Goal: Find specific page/section: Find specific page/section

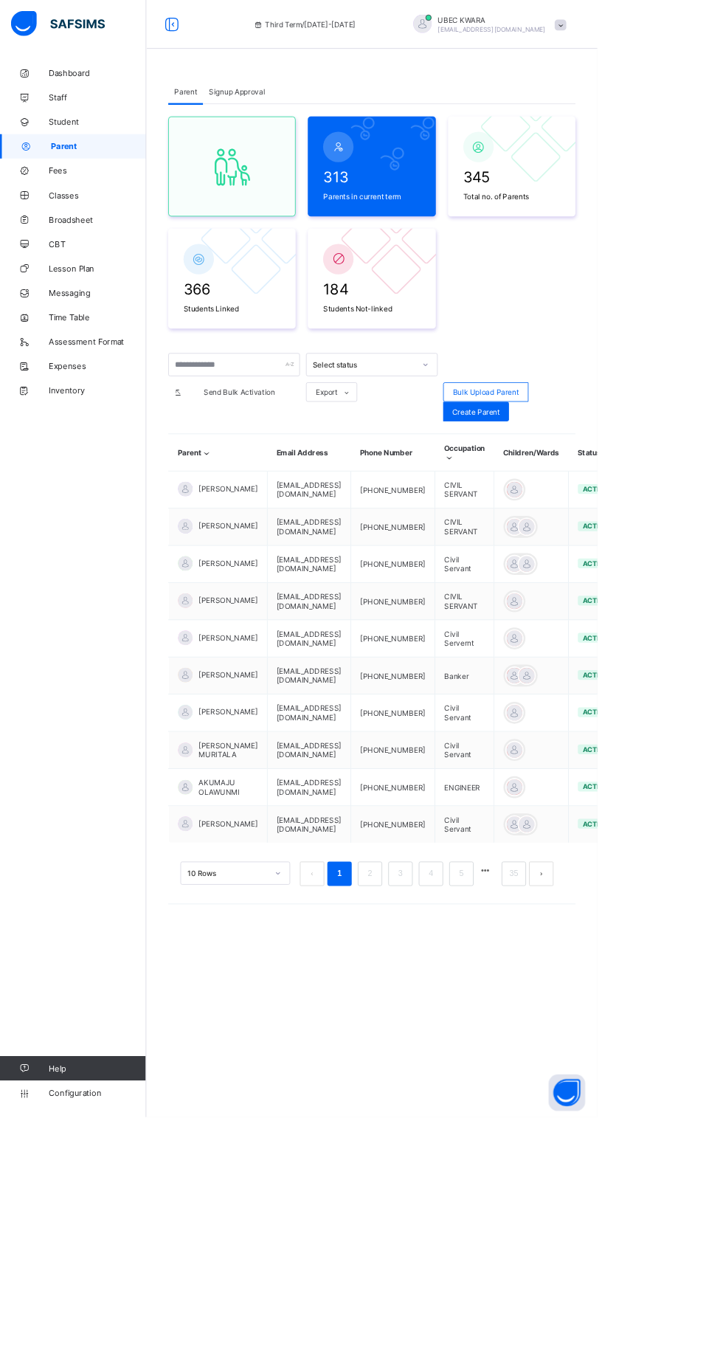
click at [94, 615] on div "Dashboard Staff Student Parent Fees Classes Broadsheet CBT Lesson Plan Messagin…" at bounding box center [88, 705] width 177 height 1293
click at [107, 258] on link "Broadsheet" at bounding box center [88, 266] width 177 height 30
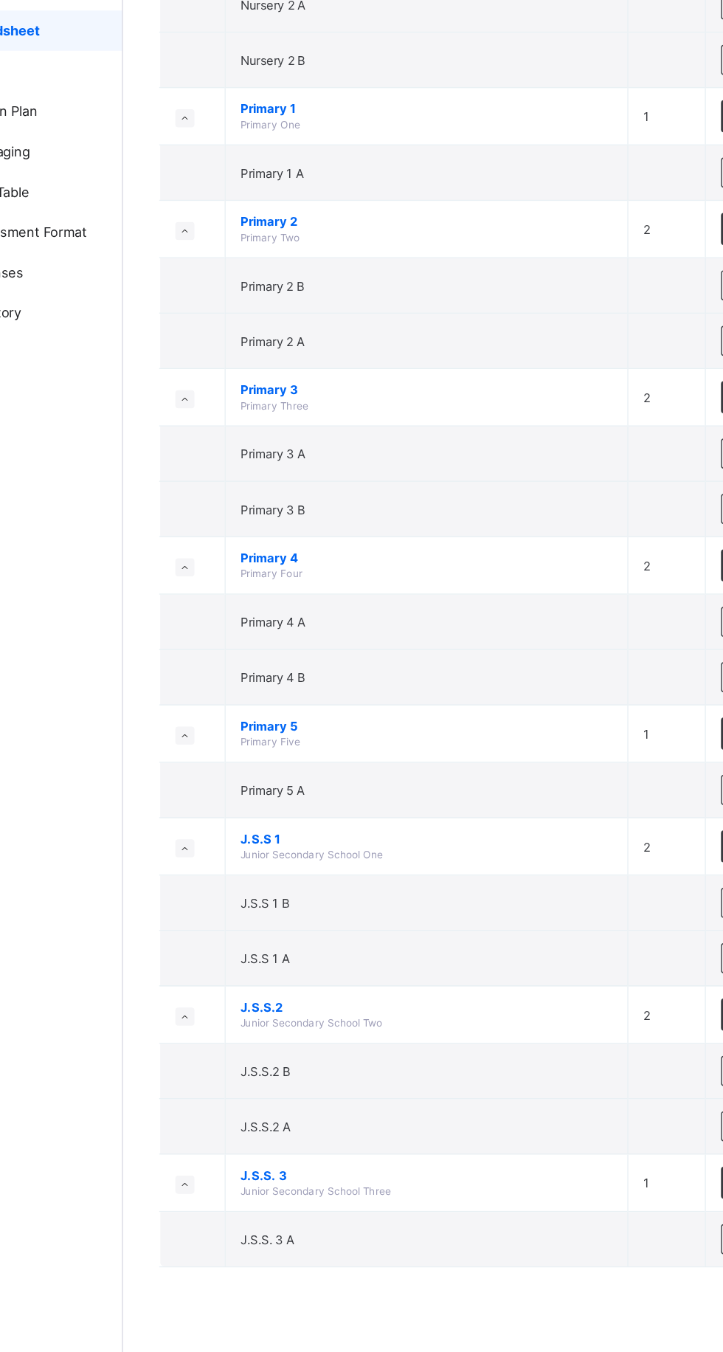
click at [274, 1008] on td "J.S.S.2 B" at bounding box center [400, 1028] width 296 height 41
click at [260, 1013] on td "J.S.S.2 B" at bounding box center [400, 1028] width 296 height 41
click at [283, 1012] on td "J.S.S.2 B" at bounding box center [400, 1028] width 296 height 41
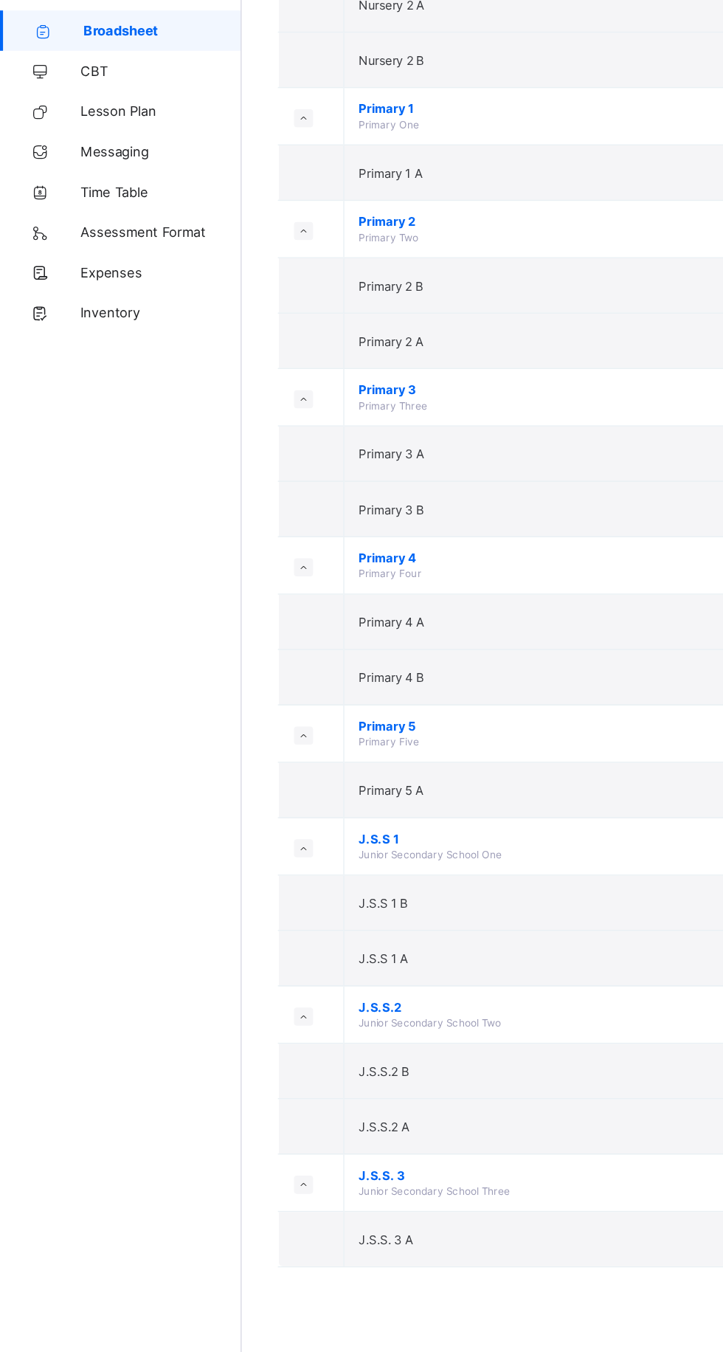
click at [277, 1023] on span "J.S.S.2 B" at bounding box center [281, 1028] width 37 height 11
click at [263, 1012] on td "J.S.S.2 B" at bounding box center [400, 1028] width 296 height 41
click at [254, 1008] on td "J.S.S.2 B" at bounding box center [400, 1028] width 296 height 41
click at [258, 1008] on td "J.S.S.2 B" at bounding box center [400, 1028] width 296 height 41
click at [260, 1049] on td "J.S.S.2 A" at bounding box center [400, 1069] width 296 height 41
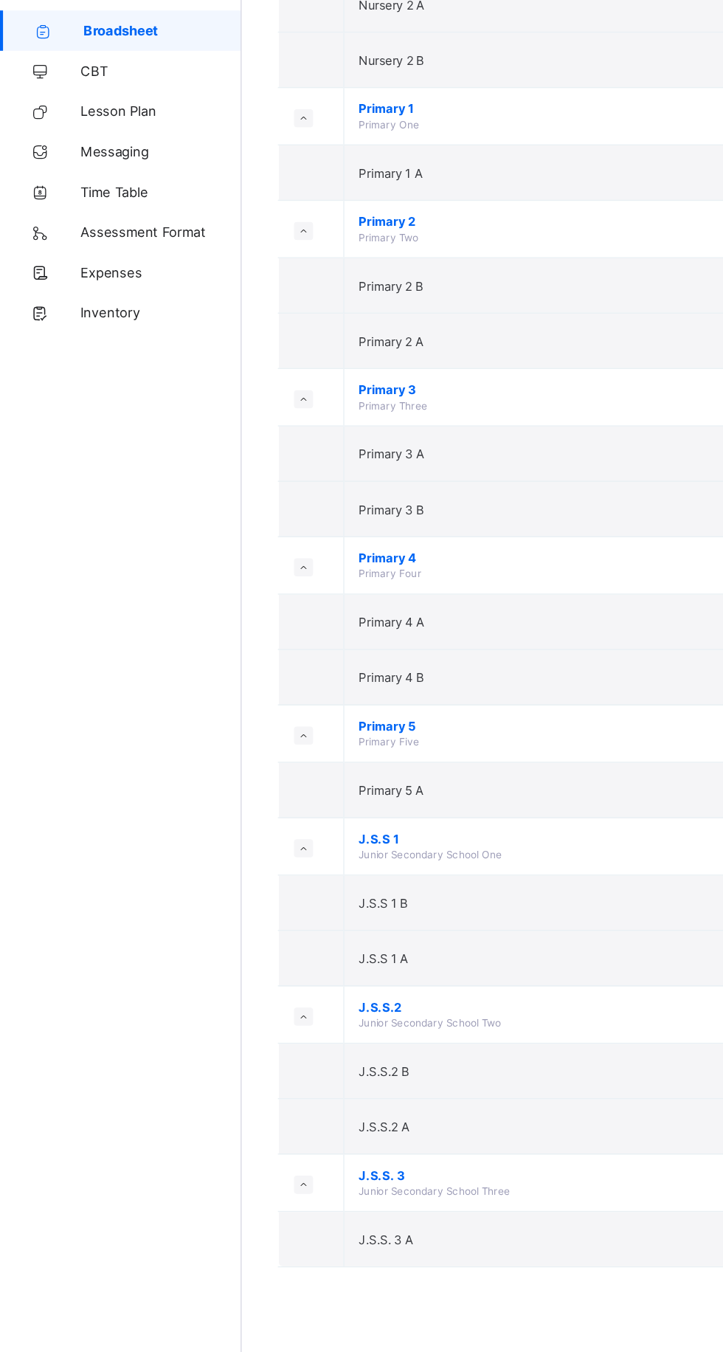
click at [252, 1008] on td "J.S.S.2 B" at bounding box center [400, 1028] width 296 height 41
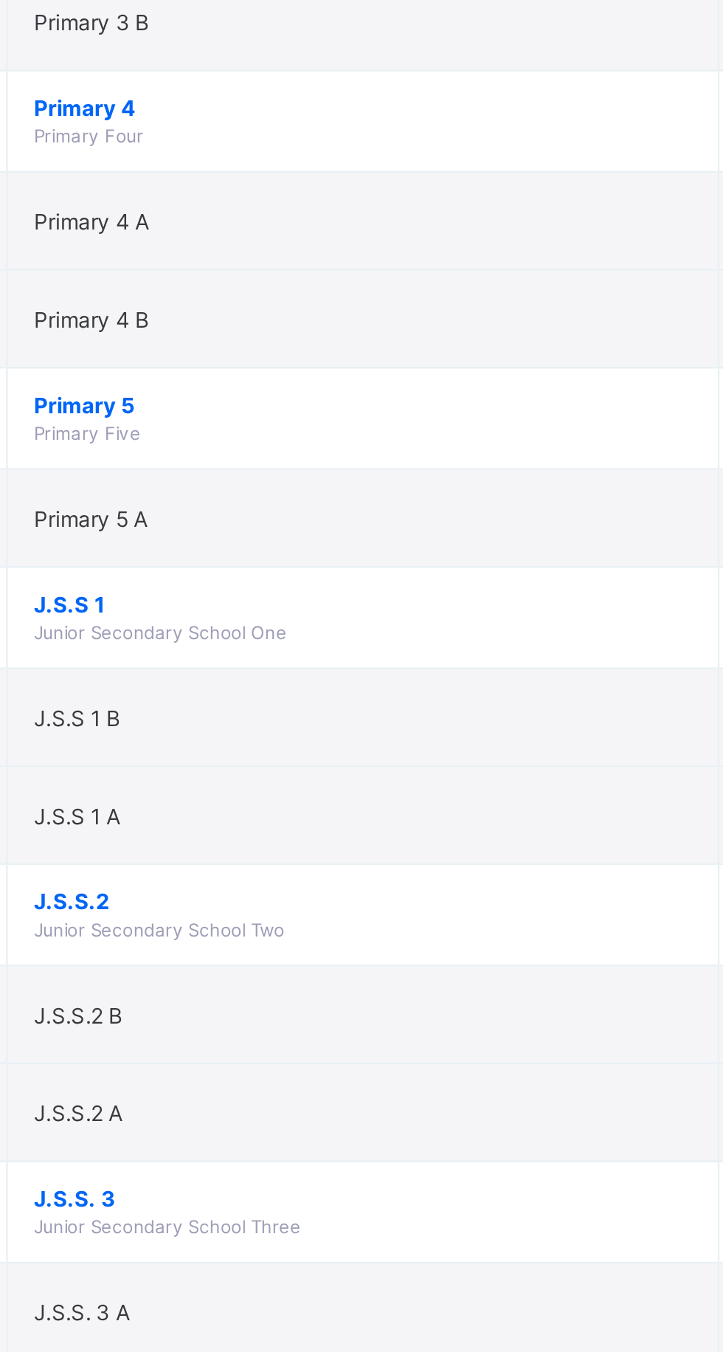
click at [289, 1023] on span "J.S.S.2 B" at bounding box center [281, 1028] width 37 height 11
click at [294, 1023] on span "J.S.S.2 B" at bounding box center [281, 1028] width 37 height 11
click at [286, 1011] on td "J.S.S.2 B" at bounding box center [400, 1028] width 296 height 41
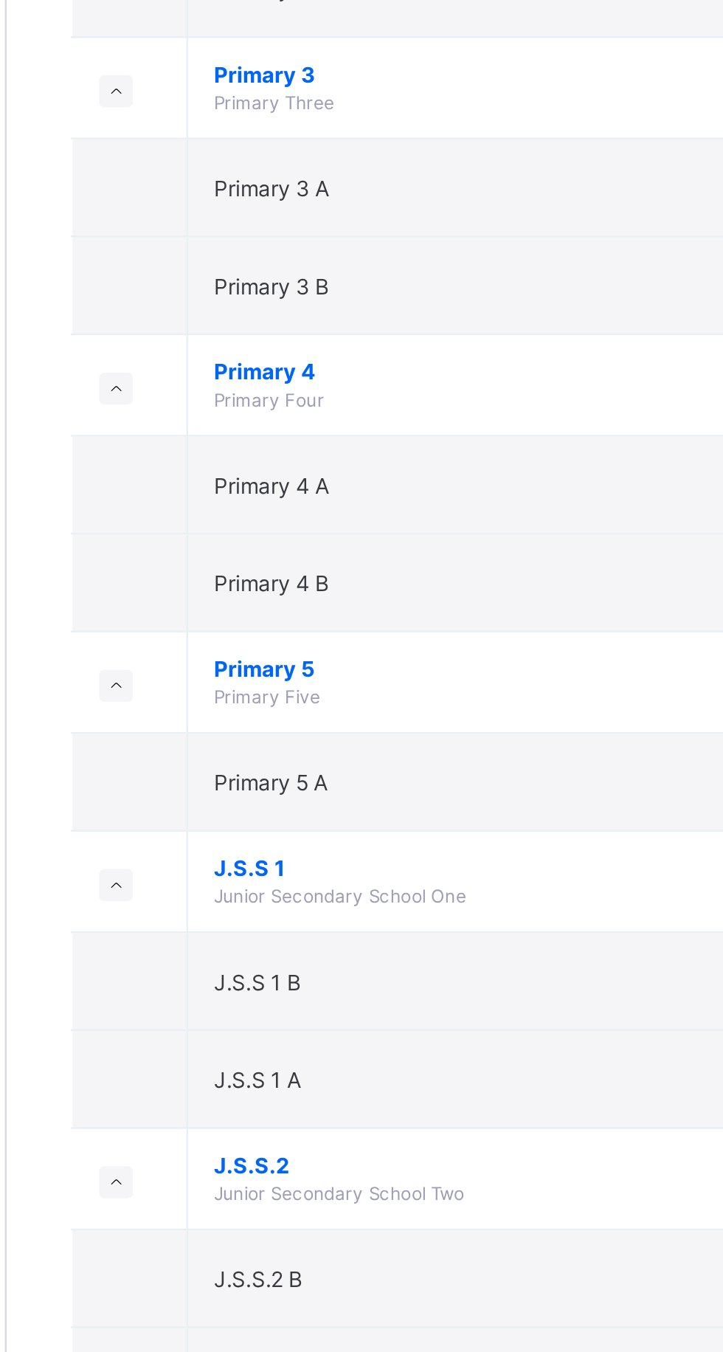
click at [290, 1023] on span "J.S.S.2 B" at bounding box center [281, 1028] width 37 height 11
click at [318, 989] on td "J.S.S.2 Junior Secondary School Two" at bounding box center [400, 987] width 296 height 42
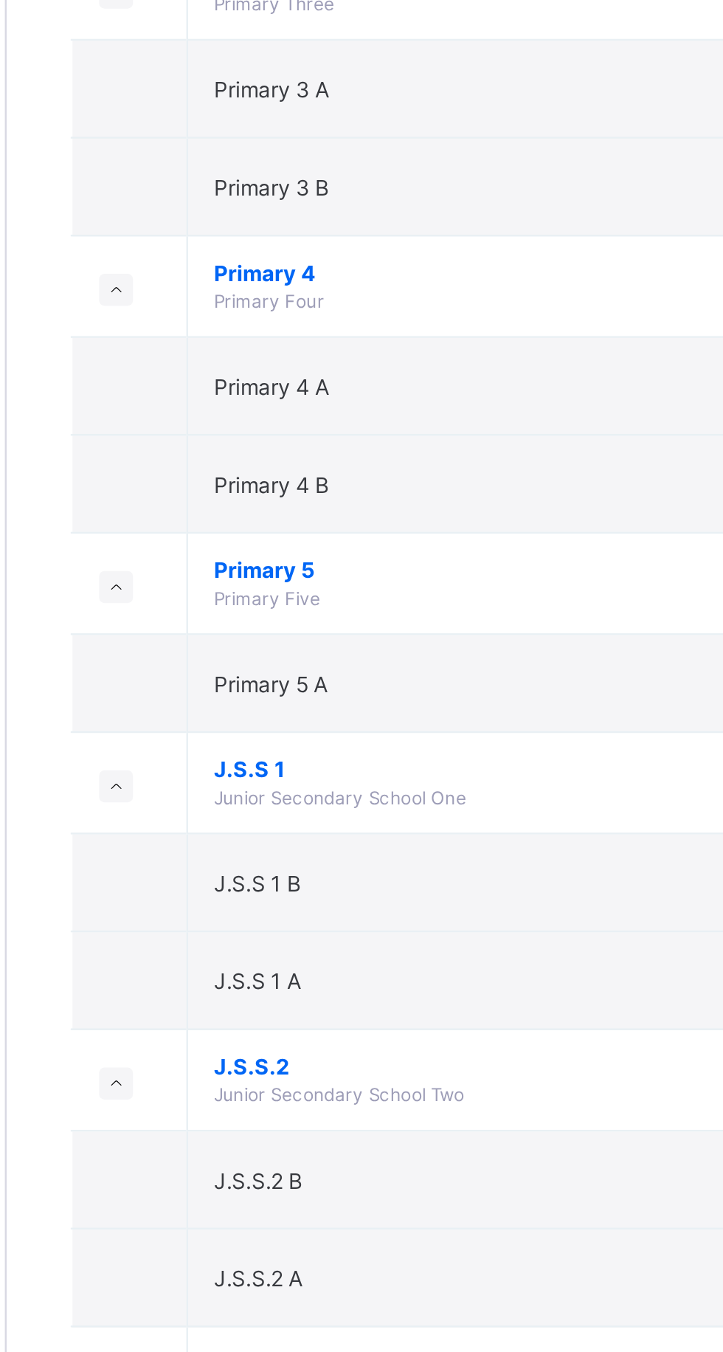
click at [297, 1053] on td "J.S.S.2 A" at bounding box center [400, 1069] width 296 height 41
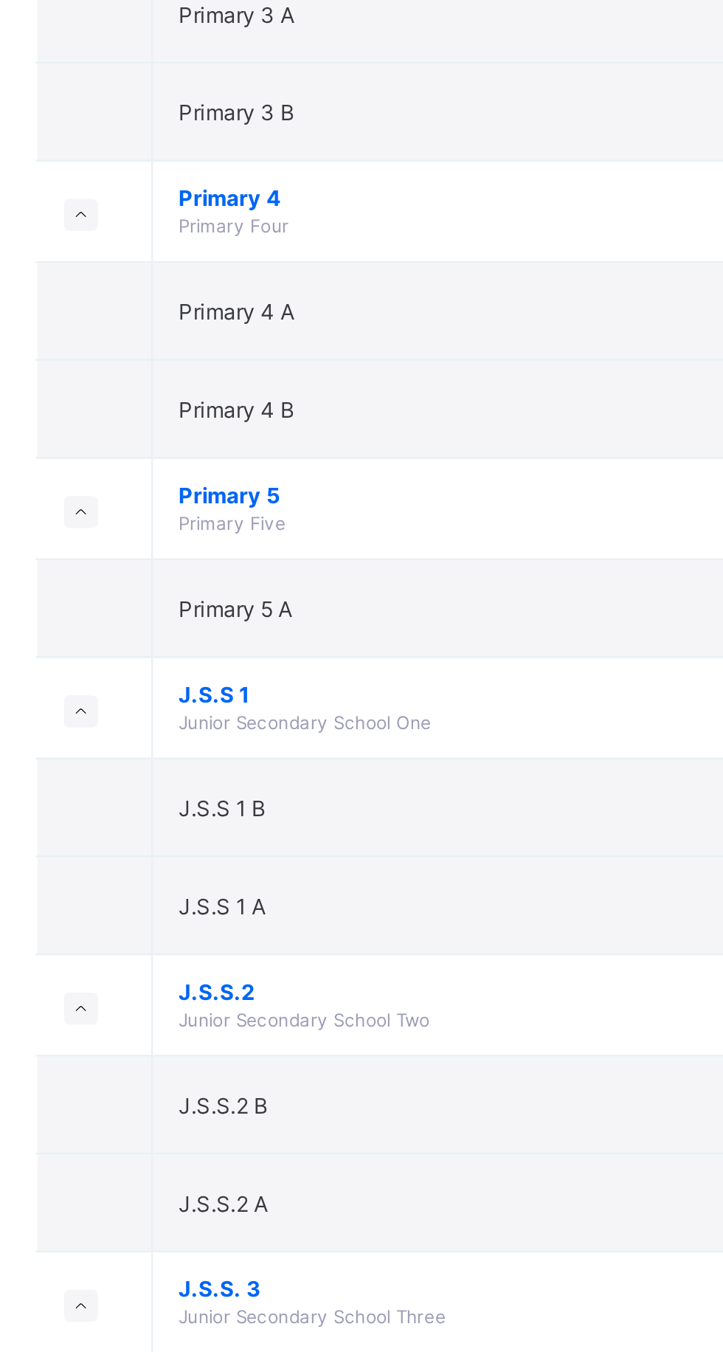
click at [293, 988] on span "Junior Secondary School Two" at bounding box center [315, 992] width 104 height 9
click at [323, 976] on span "J.S.S.2" at bounding box center [399, 981] width 273 height 11
click at [336, 950] on td "J.S.S 1 A" at bounding box center [400, 945] width 296 height 41
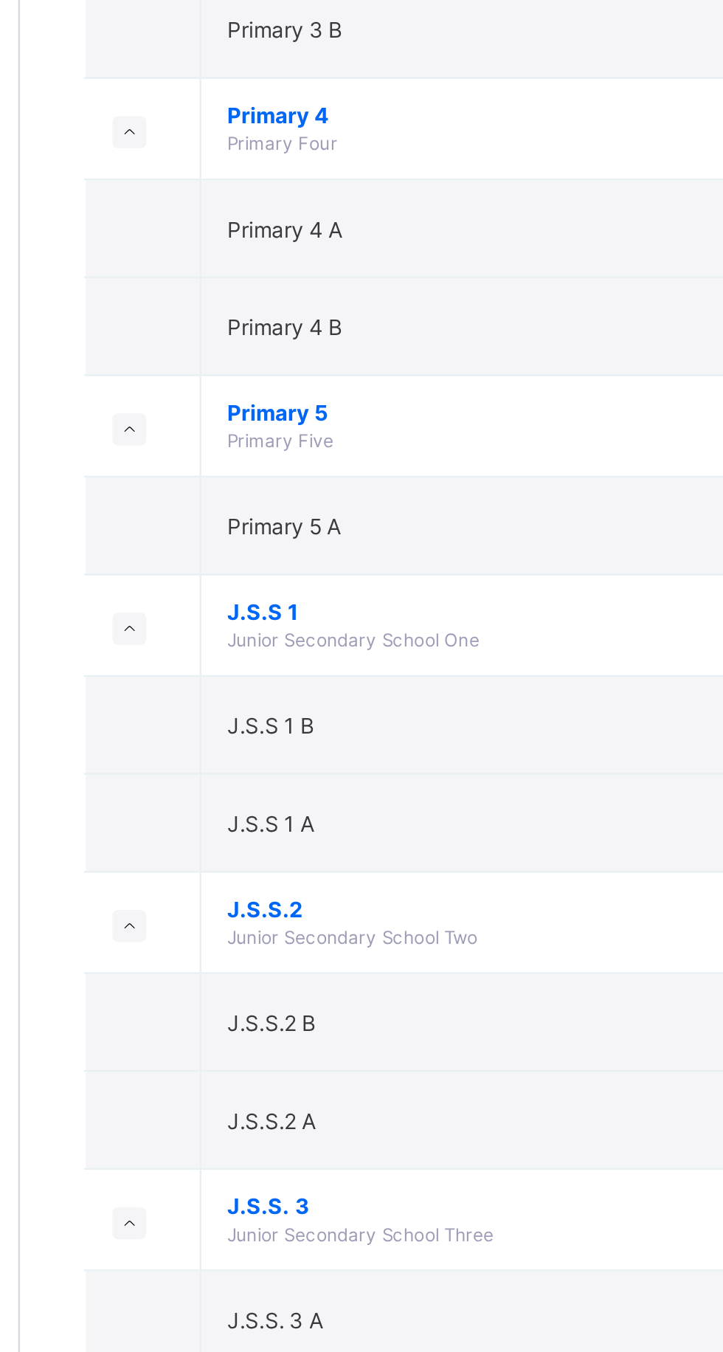
click at [306, 1015] on td "J.S.S.2 B" at bounding box center [400, 1028] width 296 height 41
click at [291, 1023] on span "J.S.S.2 B" at bounding box center [281, 1028] width 37 height 11
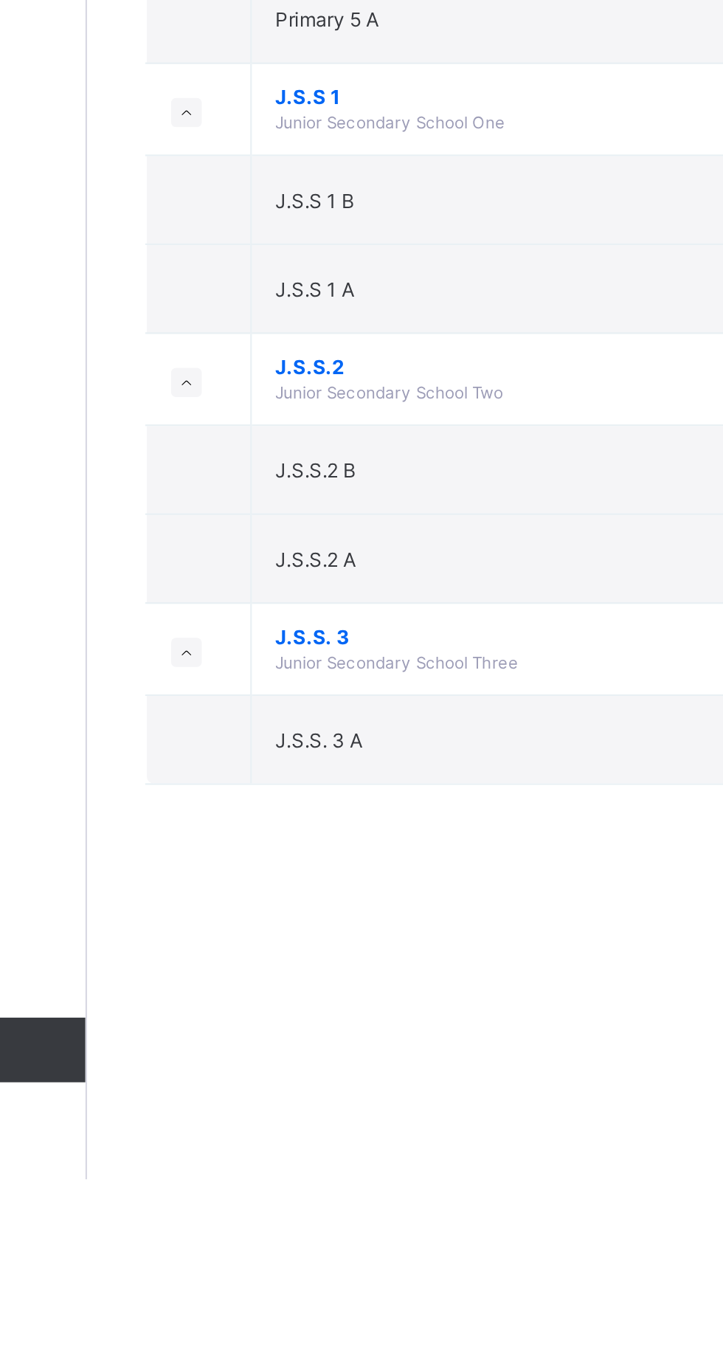
click at [301, 1010] on td "J.S.S.2 B" at bounding box center [400, 1028] width 296 height 41
click at [279, 1023] on span "J.S.S.2 B" at bounding box center [281, 1028] width 37 height 11
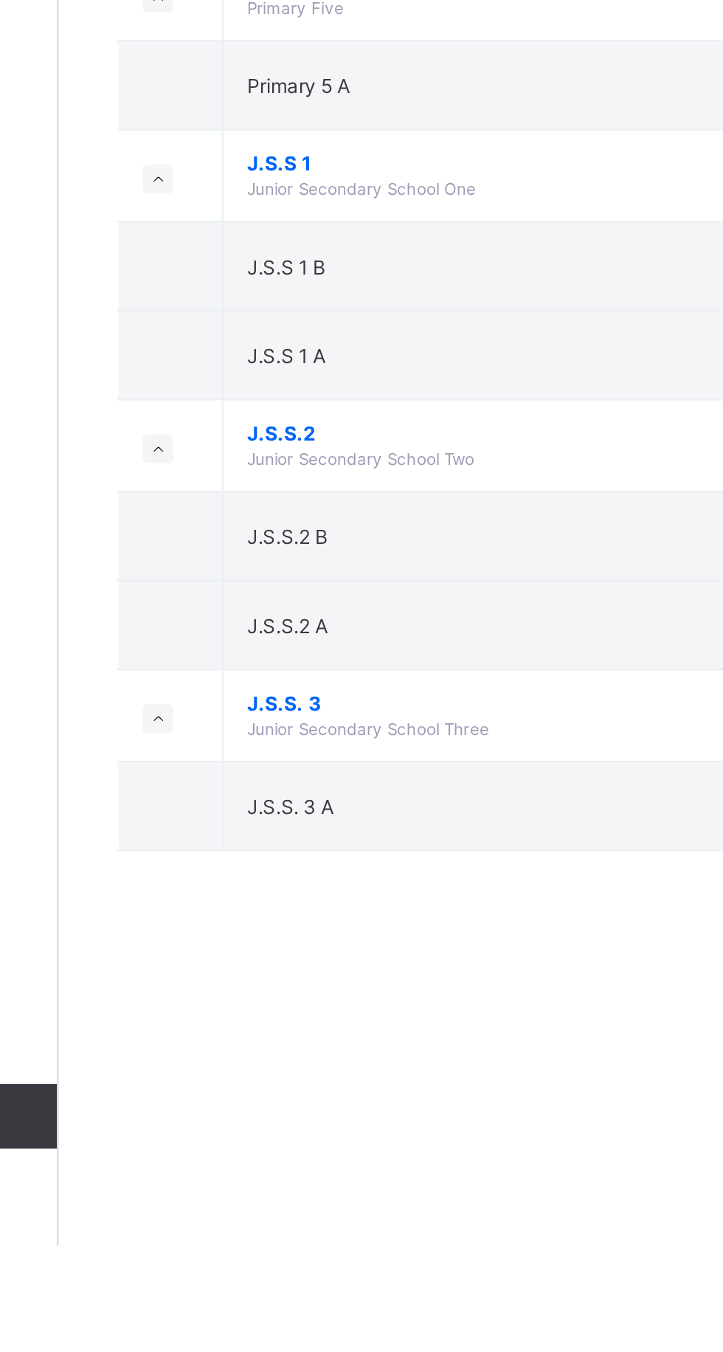
click at [284, 1099] on span "J.S.S. 3" at bounding box center [399, 1104] width 273 height 11
click at [296, 1023] on span "J.S.S.2 B" at bounding box center [281, 1028] width 37 height 11
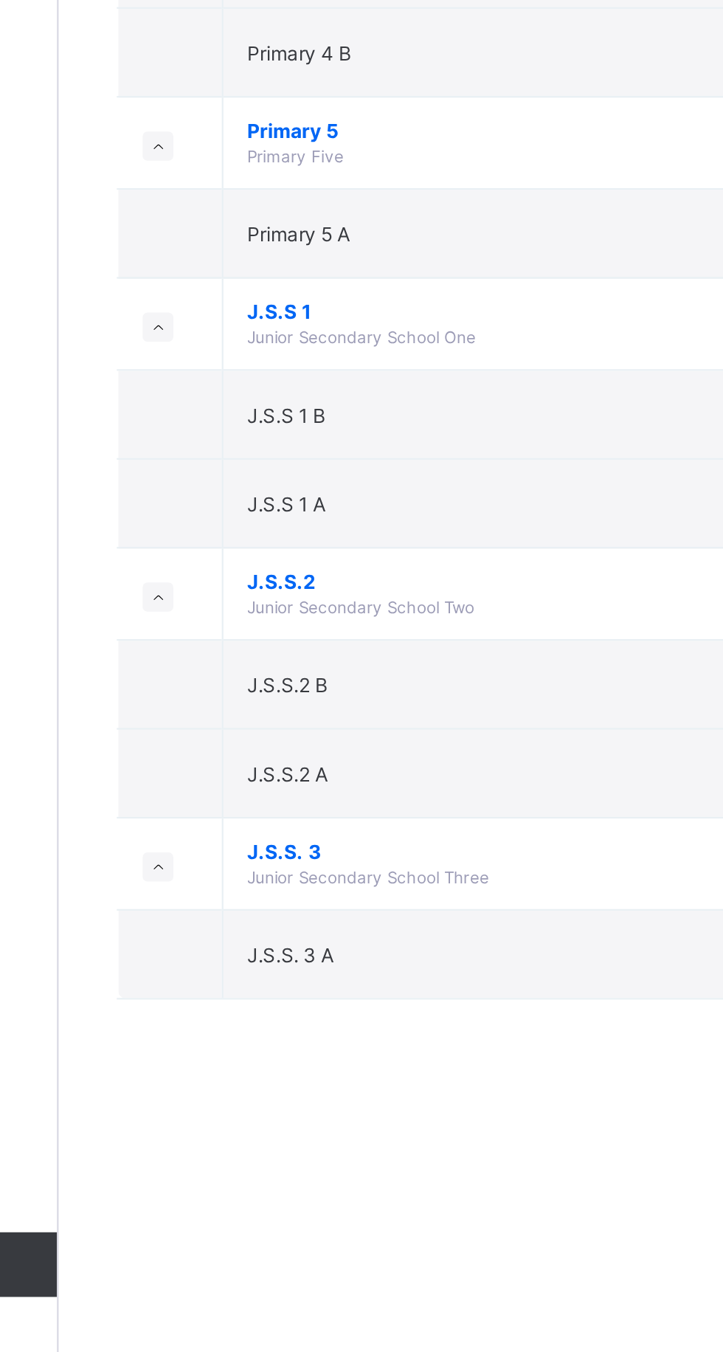
click at [281, 1023] on span "J.S.S.2 B" at bounding box center [281, 1028] width 37 height 11
click at [266, 1034] on td "J.S.S.2 B" at bounding box center [400, 1028] width 296 height 41
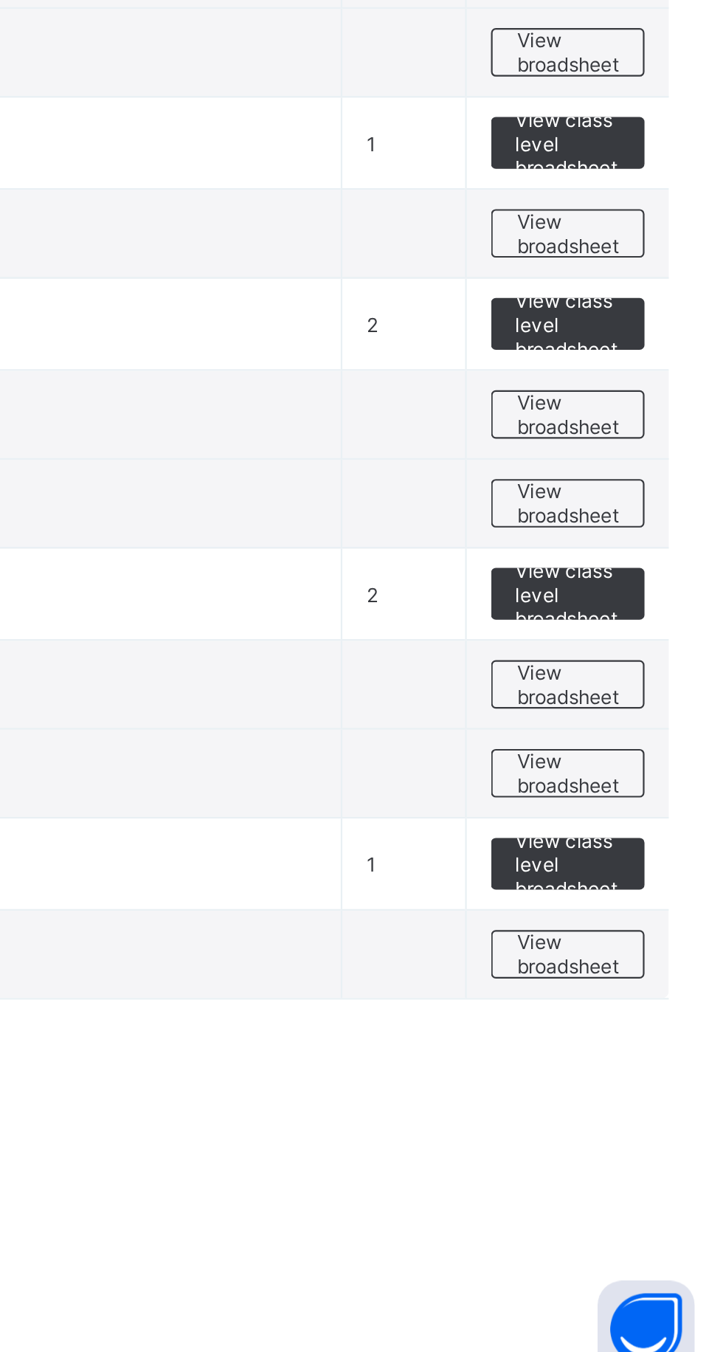
click at [643, 1028] on span "View broadsheet" at bounding box center [650, 1028] width 46 height 22
